Goal: Find specific page/section: Find specific page/section

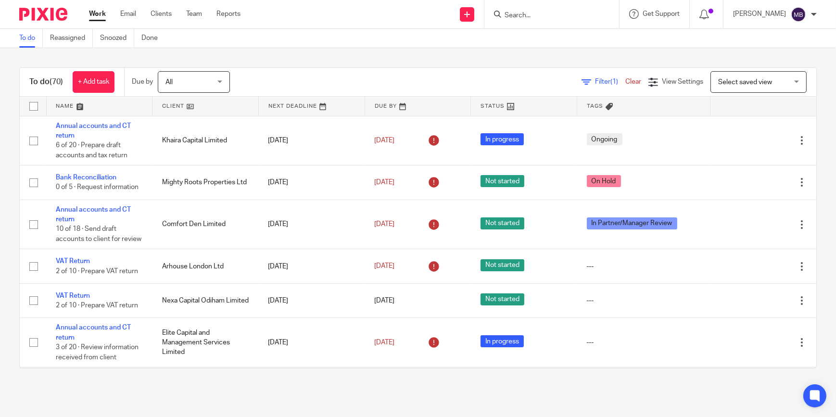
click at [536, 12] on input "Search" at bounding box center [547, 16] width 87 height 9
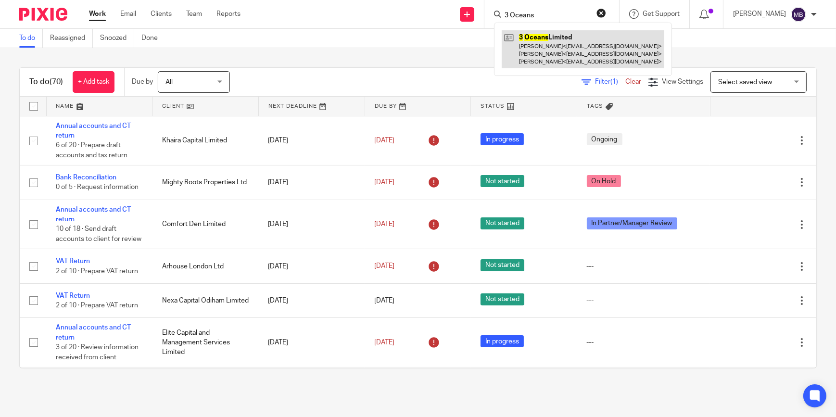
type input "3 Oceans"
click at [552, 48] on link at bounding box center [583, 49] width 163 height 38
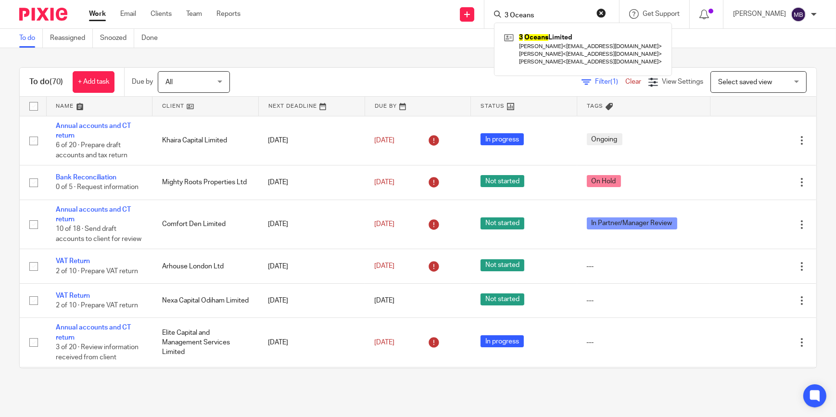
click at [603, 13] on button "reset" at bounding box center [602, 13] width 10 height 10
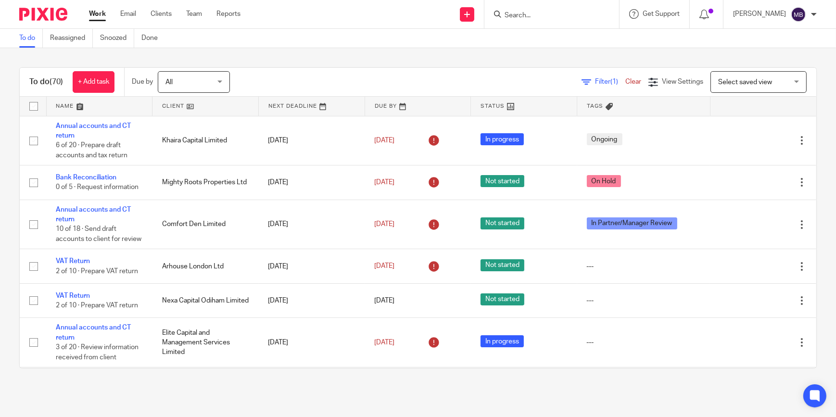
click at [581, 14] on input "Search" at bounding box center [547, 16] width 87 height 9
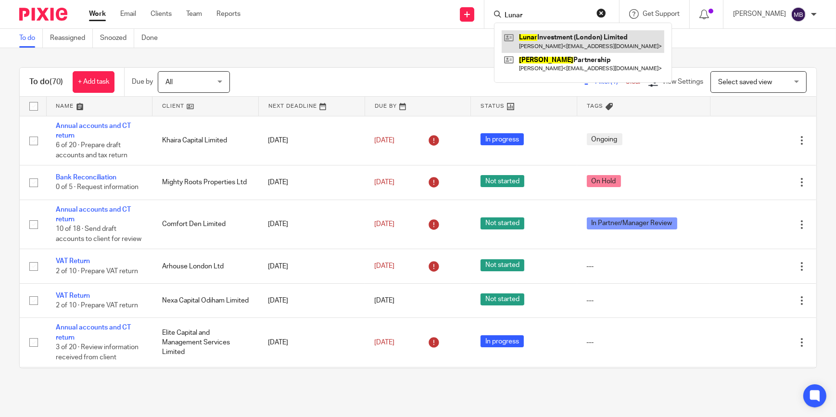
drag, startPoint x: 580, startPoint y: 37, endPoint x: 571, endPoint y: 35, distance: 9.3
click at [579, 37] on link at bounding box center [583, 41] width 163 height 22
click at [577, 14] on input "Lunar" at bounding box center [547, 16] width 87 height 9
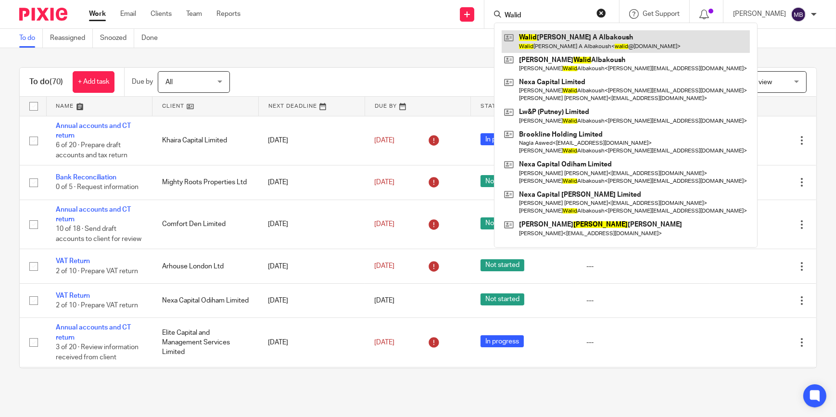
type input "Walid"
click at [584, 38] on link at bounding box center [626, 41] width 248 height 22
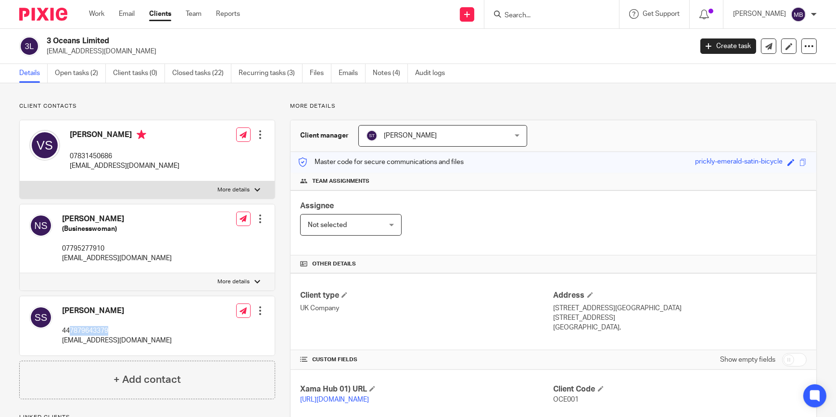
drag, startPoint x: 124, startPoint y: 332, endPoint x: 70, endPoint y: 331, distance: 53.9
click at [70, 331] on p "447879643379" at bounding box center [117, 331] width 110 height 10
copy p "7879643379"
click at [525, 21] on div at bounding box center [552, 14] width 135 height 28
click at [534, 13] on input "Search" at bounding box center [547, 16] width 87 height 9
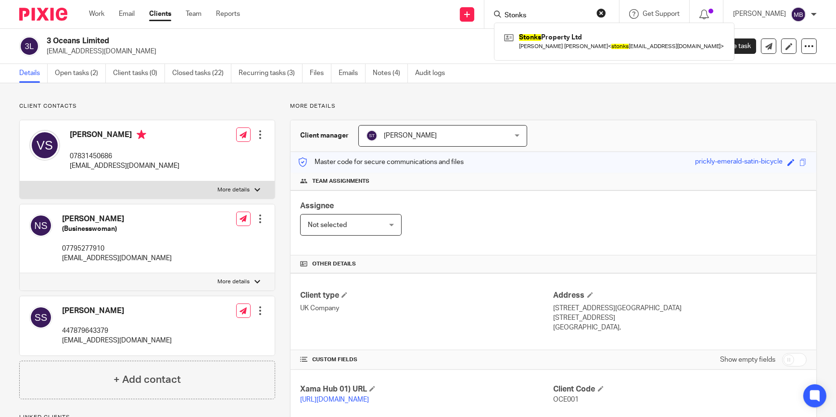
type input "Stonks"
click at [559, 57] on div "Stonks Property Ltd Saul George Wood < stonks property@proton.me >" at bounding box center [614, 42] width 241 height 38
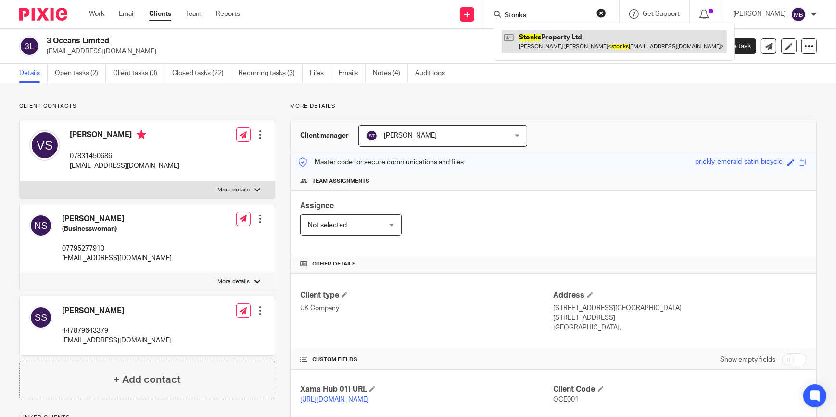
click at [562, 47] on link at bounding box center [614, 41] width 225 height 22
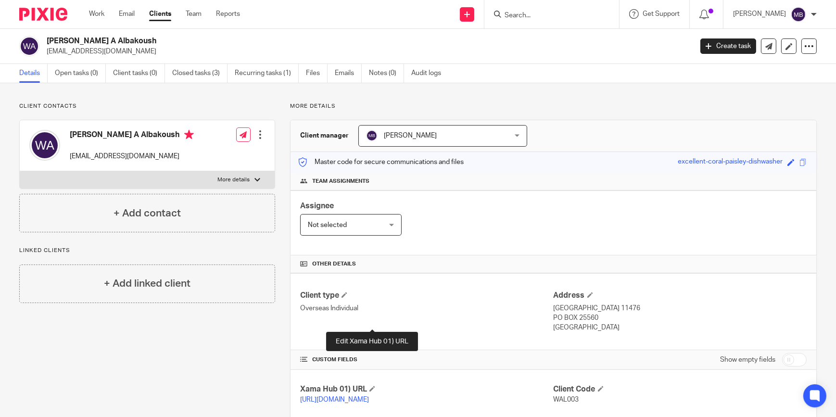
scroll to position [168, 0]
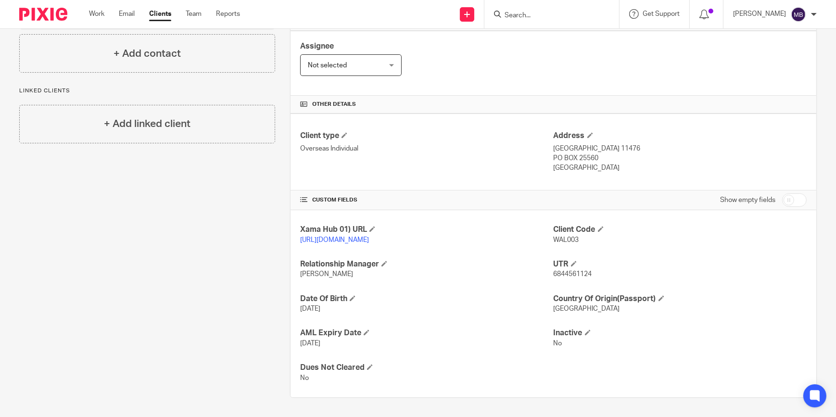
click at [578, 271] on span "6844561124" at bounding box center [573, 274] width 38 height 7
copy span "6844561124"
click at [554, 277] on span "6844561124" at bounding box center [573, 274] width 38 height 7
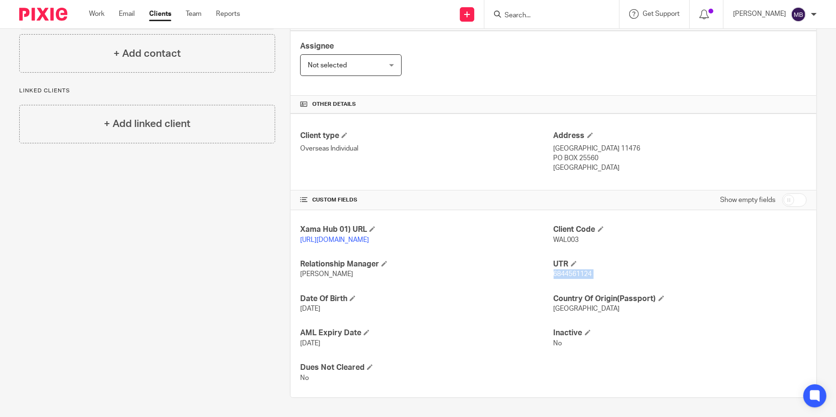
click at [554, 277] on span "6844561124" at bounding box center [573, 274] width 38 height 7
